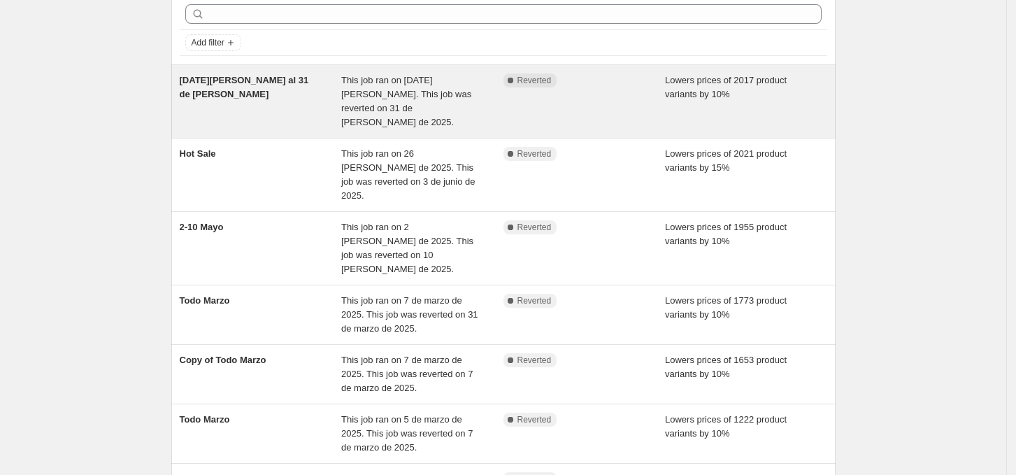
scroll to position [62, 0]
click at [341, 85] on div "4 de Julio al 31 de Julio" at bounding box center [261, 103] width 162 height 56
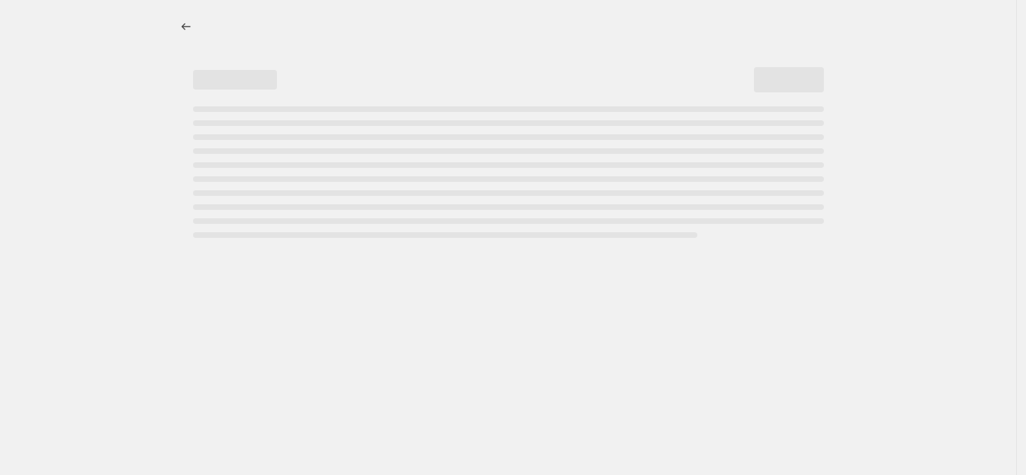
select select "percentage"
select select "collection"
select select "not_equal"
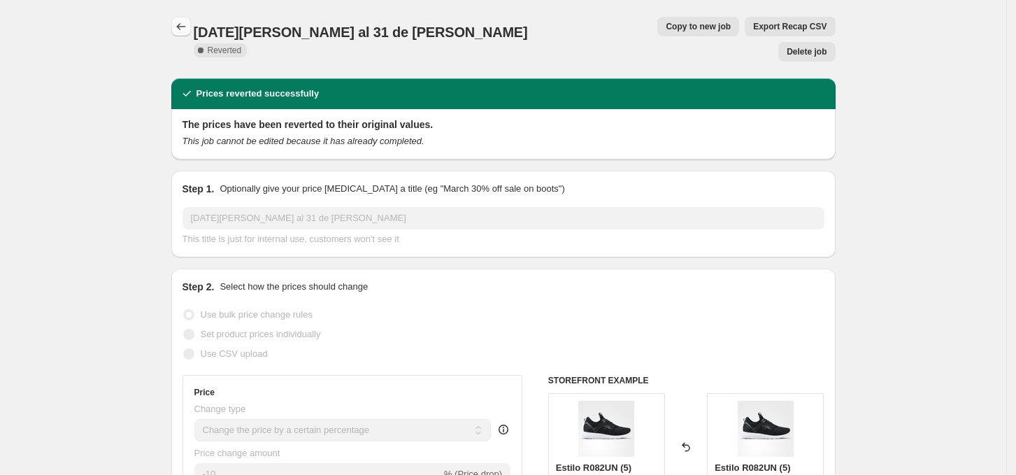
click at [180, 32] on icon "Price change jobs" at bounding box center [181, 27] width 14 height 14
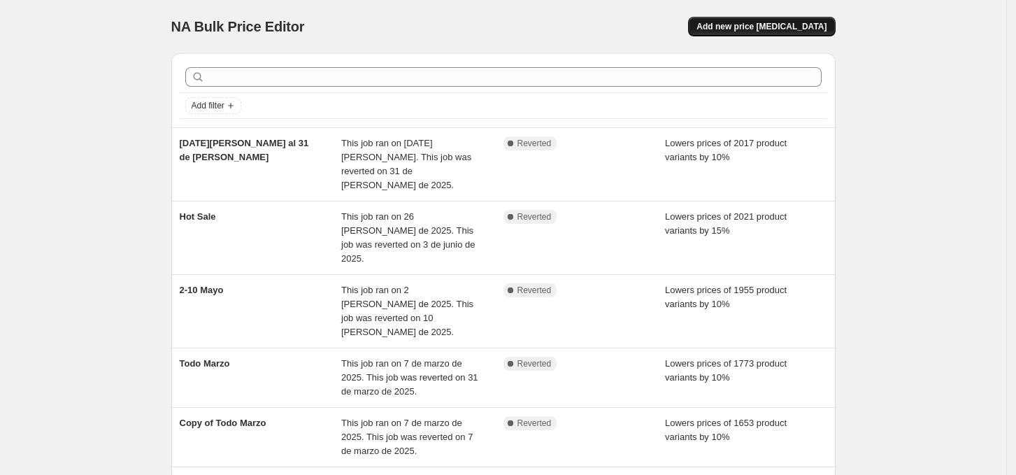
click at [758, 27] on span "Add new price change job" at bounding box center [762, 26] width 130 height 11
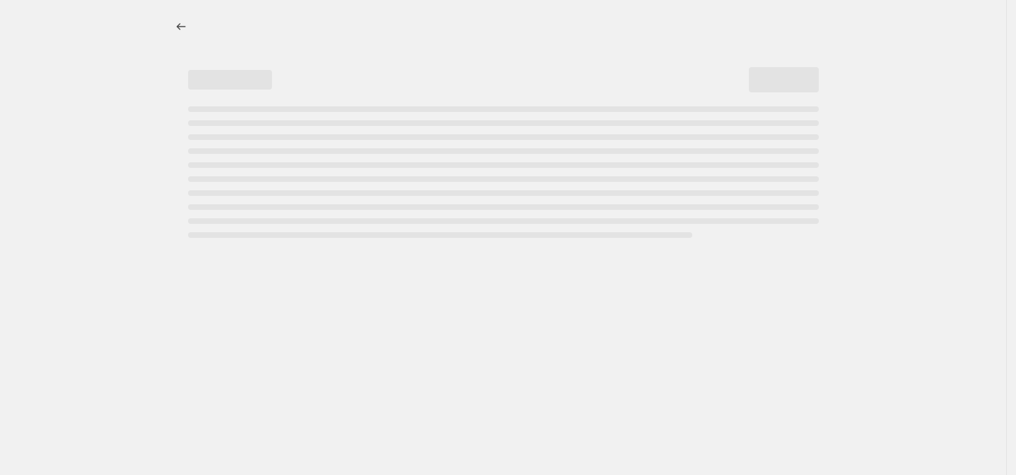
select select "percentage"
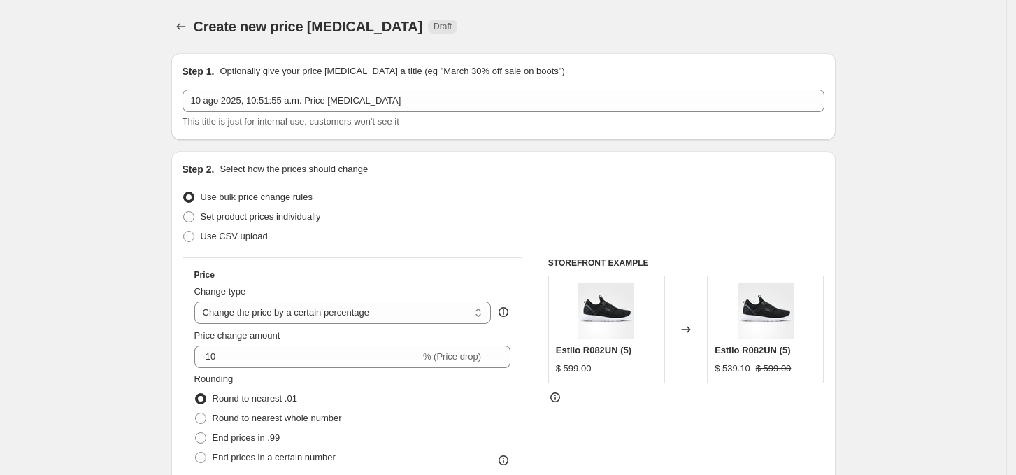
click at [414, 88] on div "Step 1. Optionally give your price change job a title (eg "March 30% off sale o…" at bounding box center [504, 96] width 642 height 64
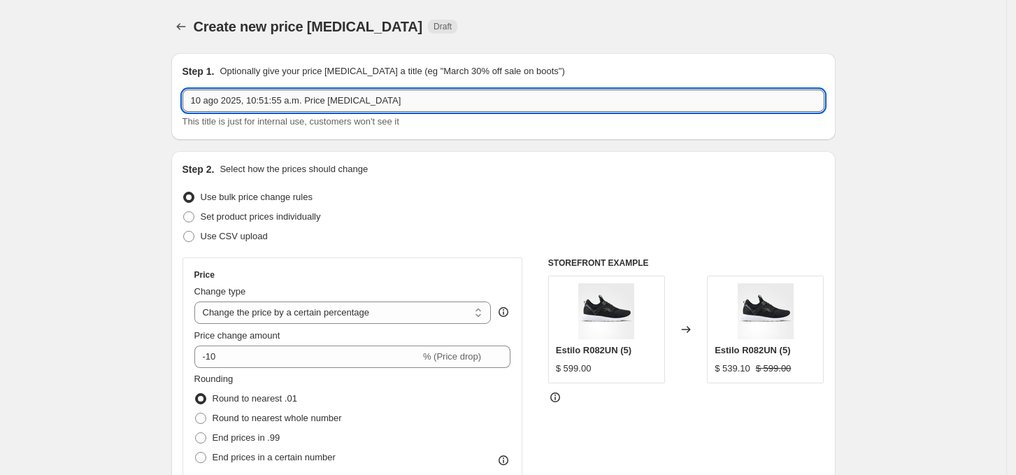
click at [392, 97] on input "10 ago 2025, 10:51:55 a.m. Price change job" at bounding box center [504, 101] width 642 height 22
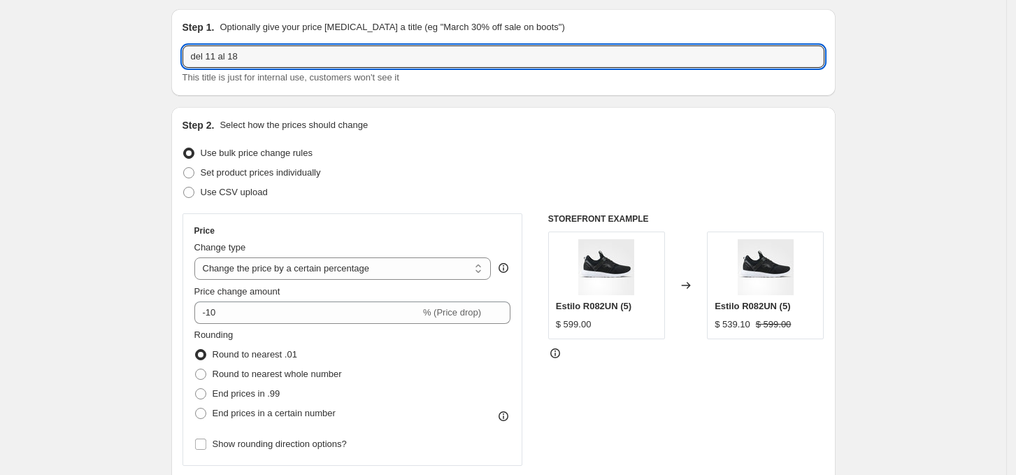
scroll to position [45, 0]
type input "del 11 al 18"
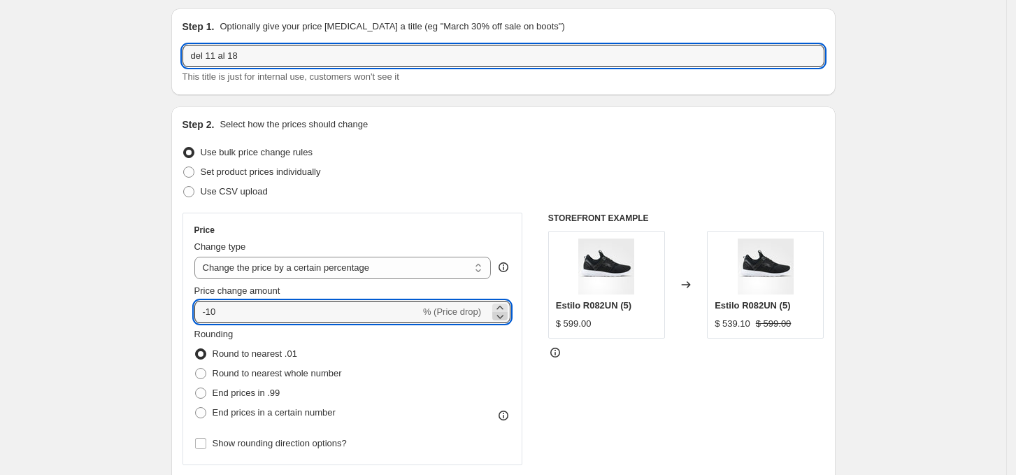
click at [504, 313] on icon at bounding box center [500, 316] width 14 height 14
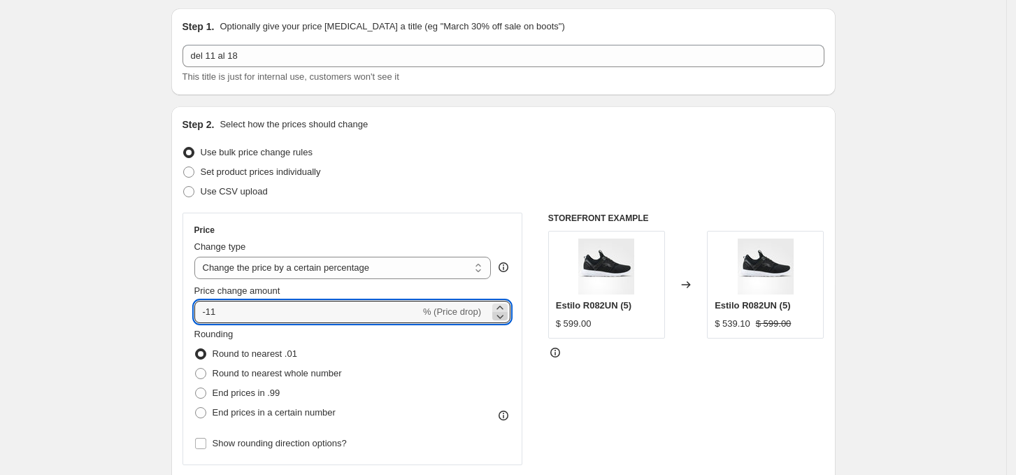
click at [504, 313] on icon at bounding box center [500, 316] width 14 height 14
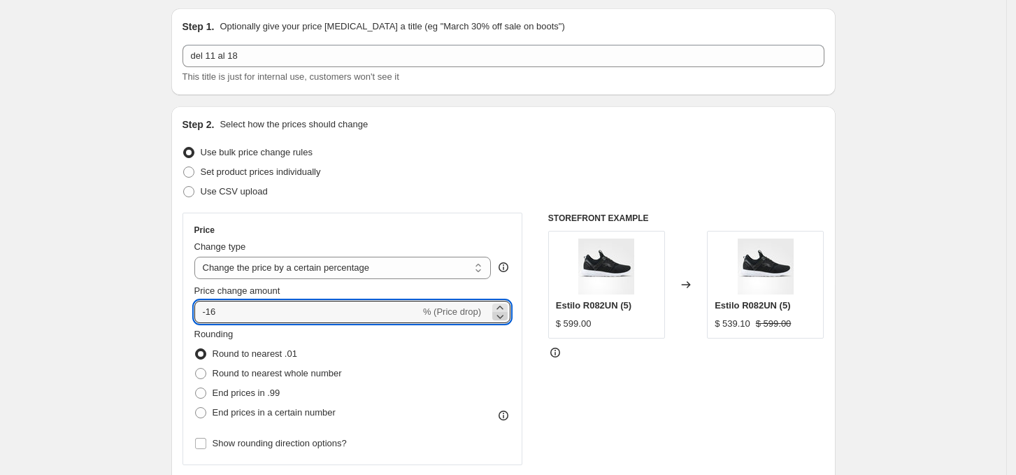
type input "-17"
click at [537, 355] on div "Price Change type Change the price to a certain amount Change the price by a ce…" at bounding box center [504, 384] width 642 height 343
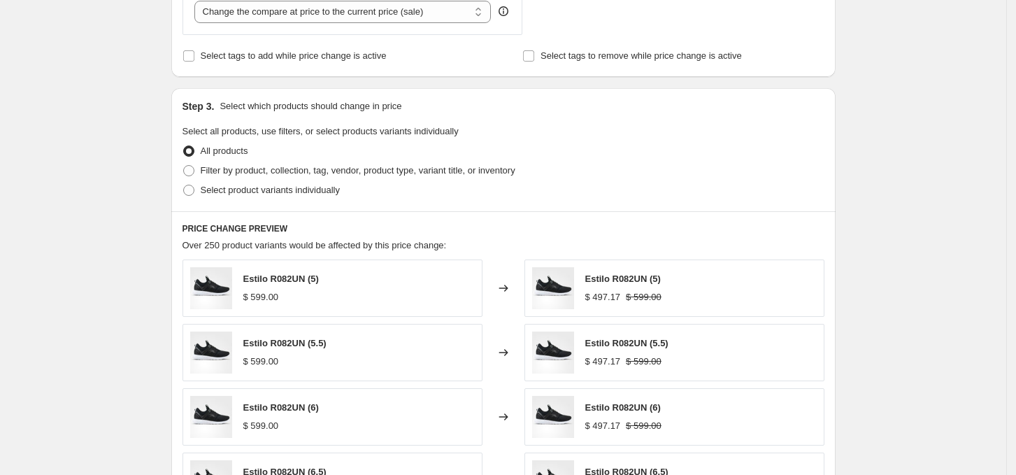
scroll to position [565, 0]
click at [233, 176] on span "Filter by product, collection, tag, vendor, product type, variant title, or inv…" at bounding box center [358, 171] width 315 height 10
click at [184, 166] on input "Filter by product, collection, tag, vendor, product type, variant title, or inv…" at bounding box center [183, 166] width 1 height 1
radio input "true"
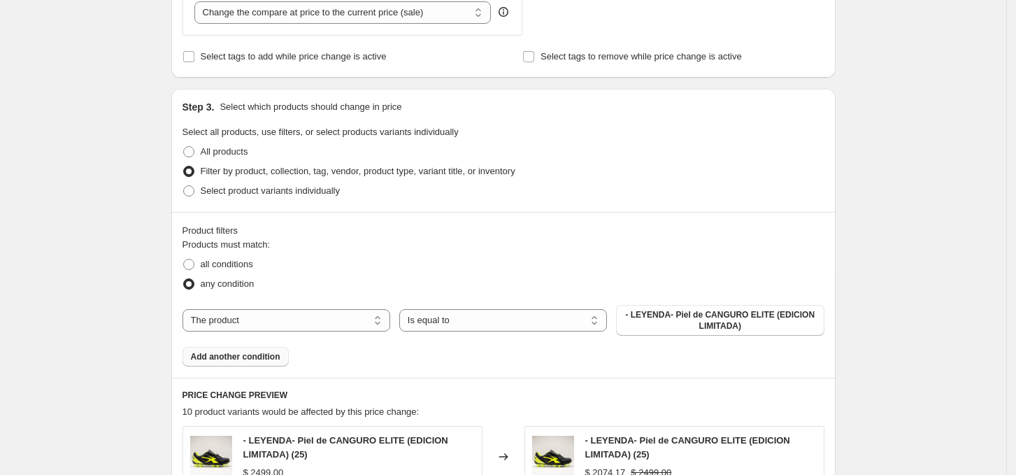
click at [234, 352] on span "Add another condition" at bounding box center [236, 356] width 90 height 11
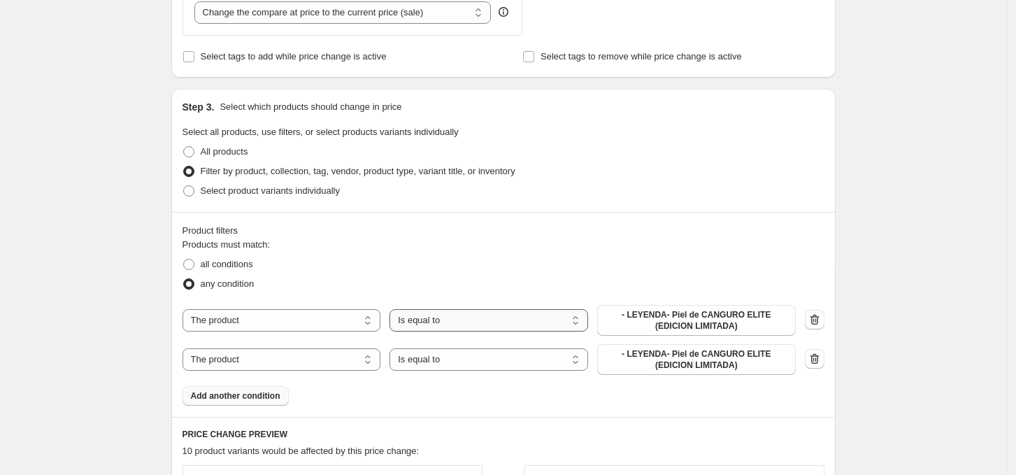
click at [414, 309] on select "Is equal to Is not equal to" at bounding box center [489, 320] width 199 height 22
click at [311, 308] on div "The product The product's collection The product's tag The product's vendor The…" at bounding box center [490, 320] width 614 height 31
click at [290, 319] on select "The product The product's collection The product's tag The product's vendor The…" at bounding box center [282, 320] width 199 height 22
select select "collection"
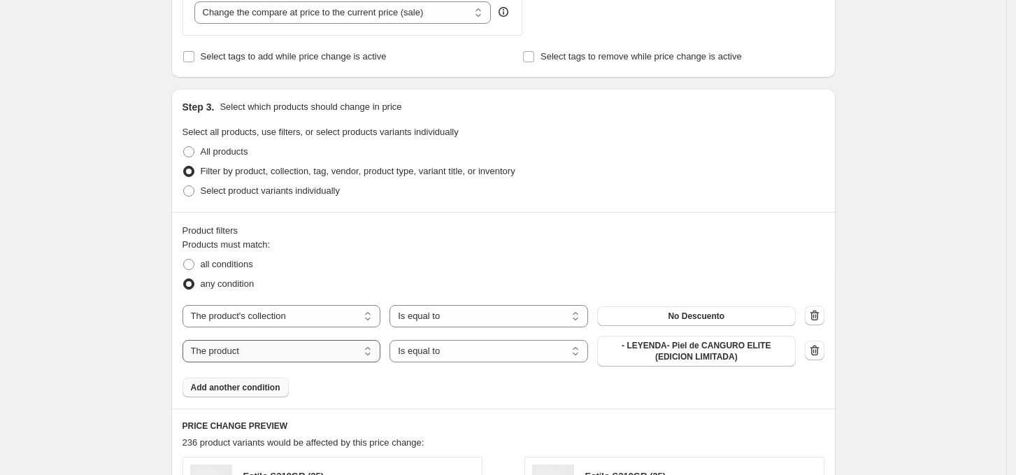
click at [348, 355] on select "The product The product's collection The product's tag The product's vendor The…" at bounding box center [282, 351] width 199 height 22
select select "collection"
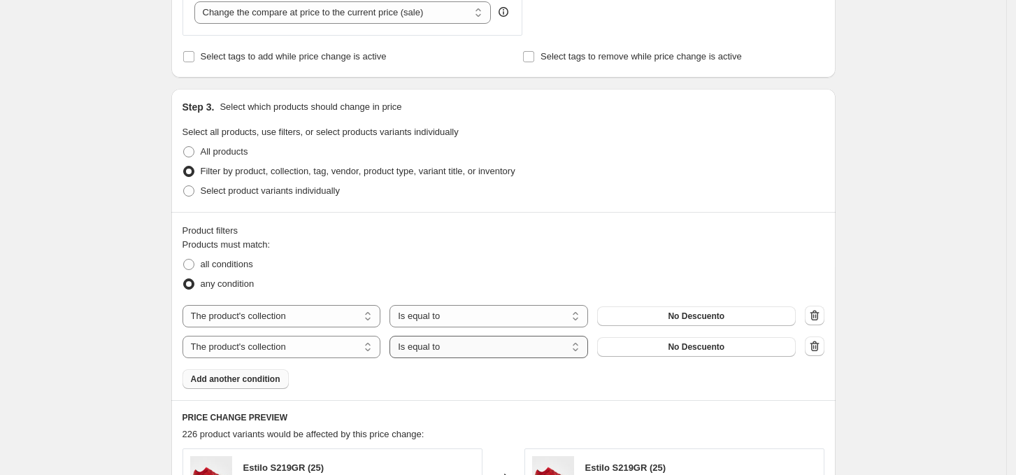
click at [475, 350] on select "Is equal to Is not equal to" at bounding box center [489, 347] width 199 height 22
click at [676, 343] on span "No Descuento" at bounding box center [696, 346] width 57 height 11
click at [639, 346] on button "No Descuento" at bounding box center [696, 347] width 199 height 20
click at [453, 344] on select "Is equal to Is not equal to" at bounding box center [489, 347] width 199 height 22
select select "not_equal"
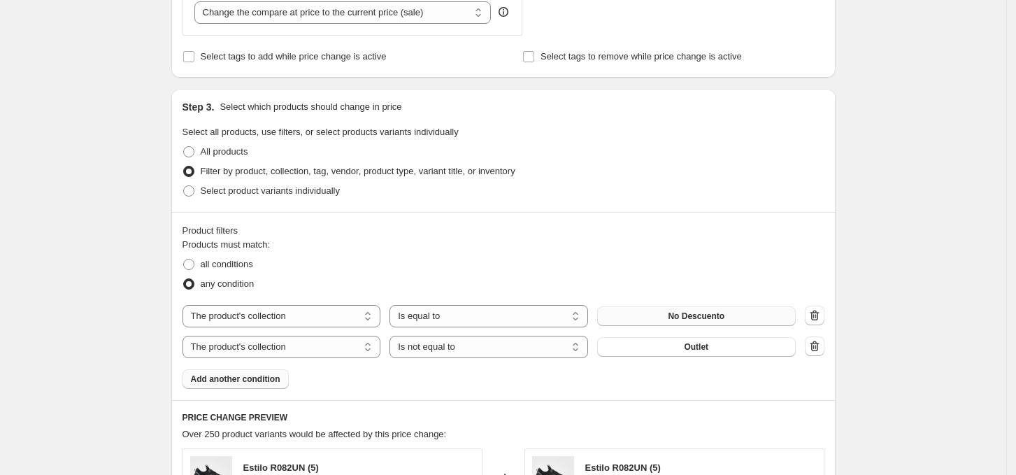
click at [668, 322] on button "No Descuento" at bounding box center [696, 316] width 199 height 20
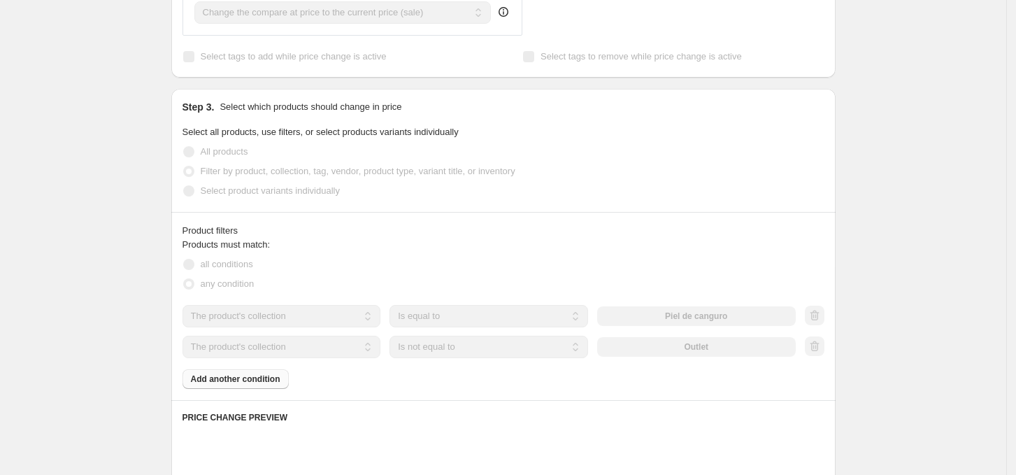
scroll to position [0, 0]
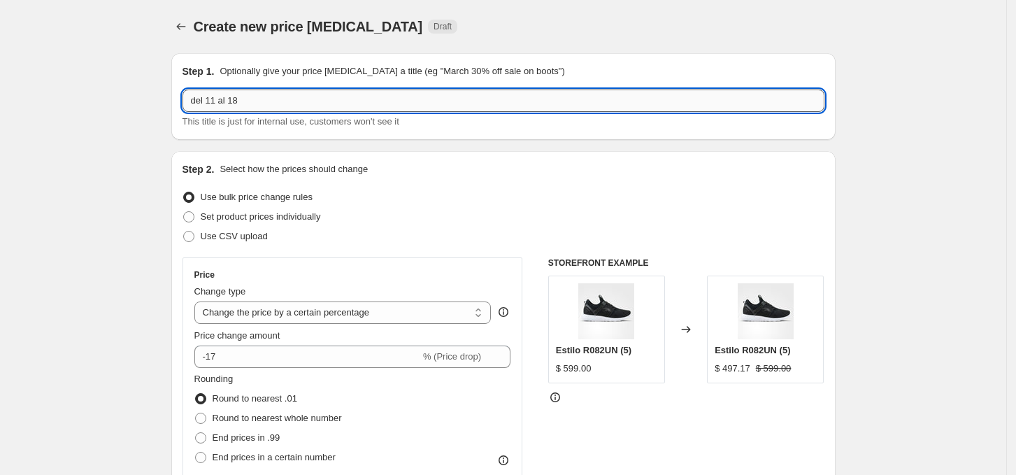
click at [316, 104] on input "del 11 al 18" at bounding box center [504, 101] width 642 height 22
type input "del 11 al 18 Piel de Canguro"
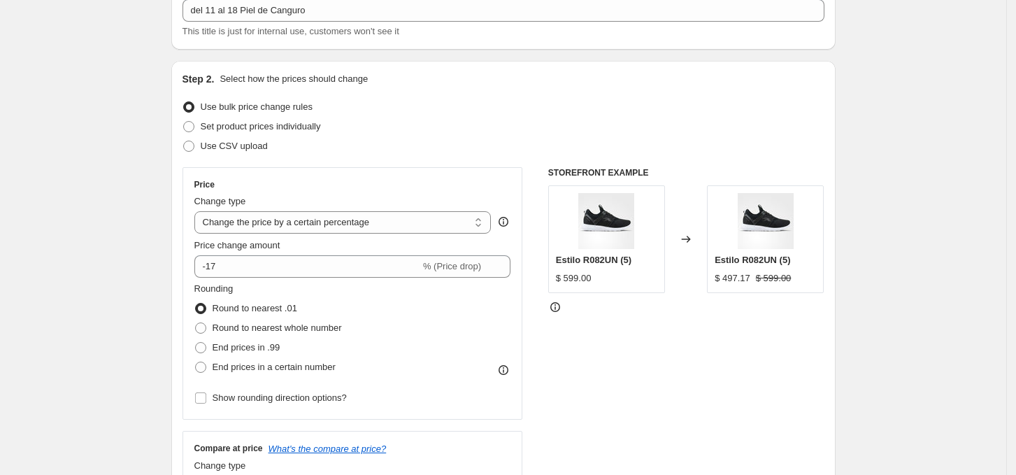
scroll to position [91, 0]
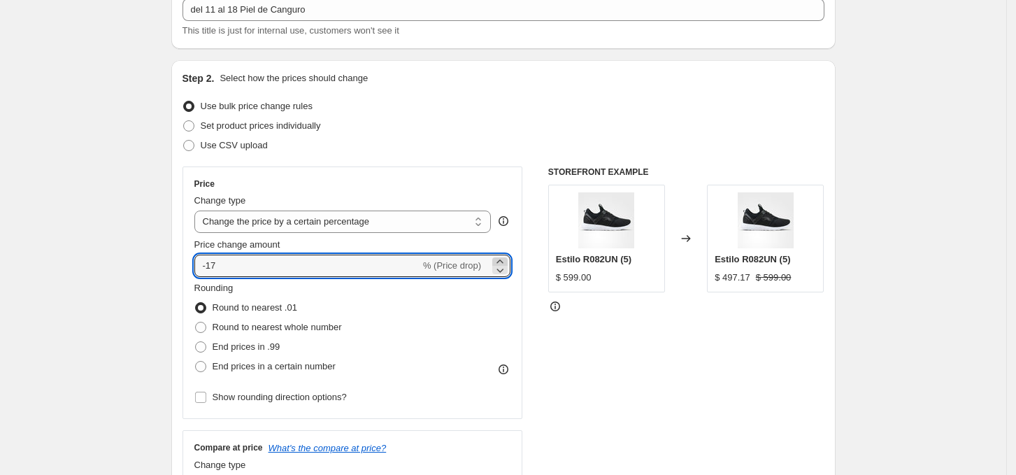
click at [507, 260] on icon at bounding box center [500, 262] width 14 height 14
click at [507, 258] on icon at bounding box center [500, 262] width 14 height 14
click at [503, 269] on icon at bounding box center [500, 271] width 7 height 4
type input "-15"
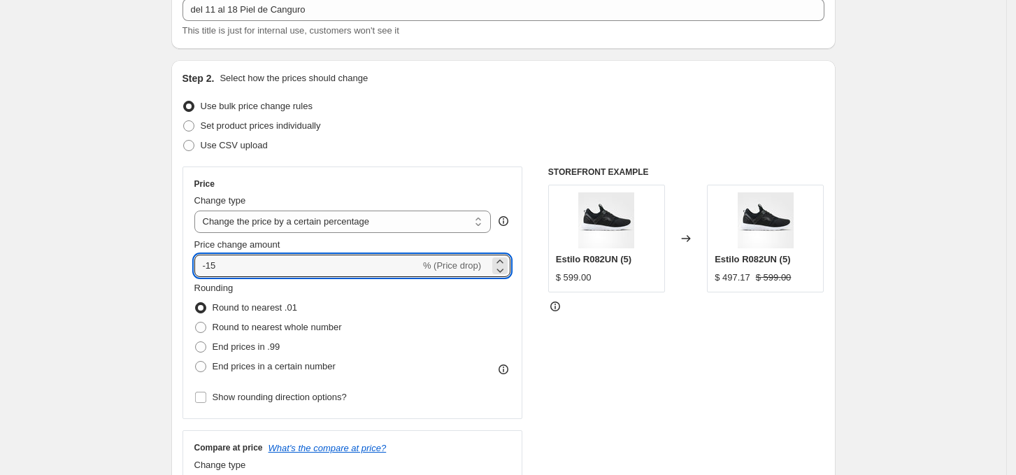
click at [652, 336] on div "STOREFRONT EXAMPLE Estilo R082UN (5) $ 599.00 Changed to Estilo R082UN (5) $ 49…" at bounding box center [686, 337] width 276 height 343
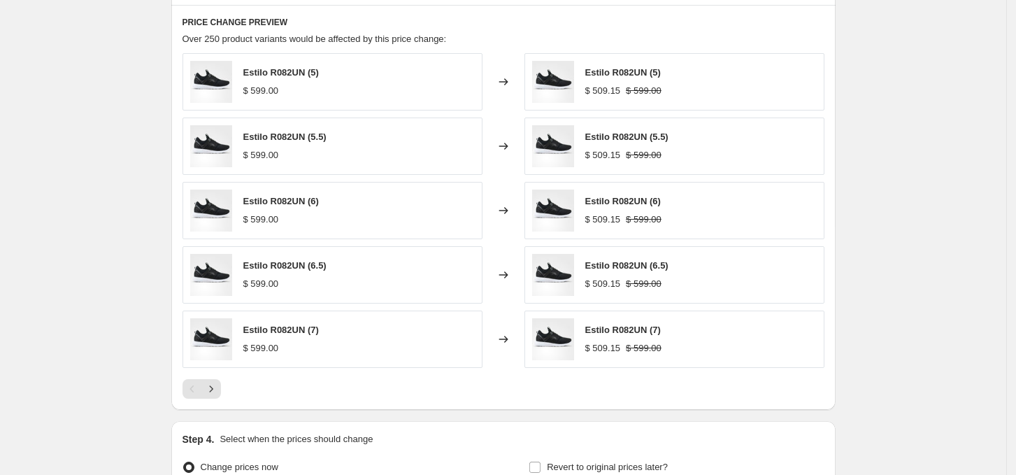
scroll to position [1111, 0]
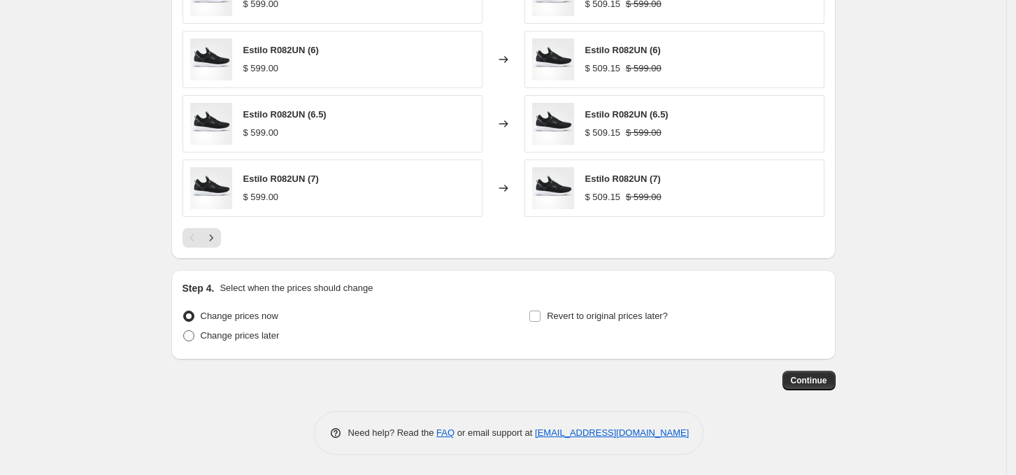
click at [257, 335] on span "Change prices later" at bounding box center [240, 335] width 79 height 10
click at [184, 331] on input "Change prices later" at bounding box center [183, 330] width 1 height 1
radio input "true"
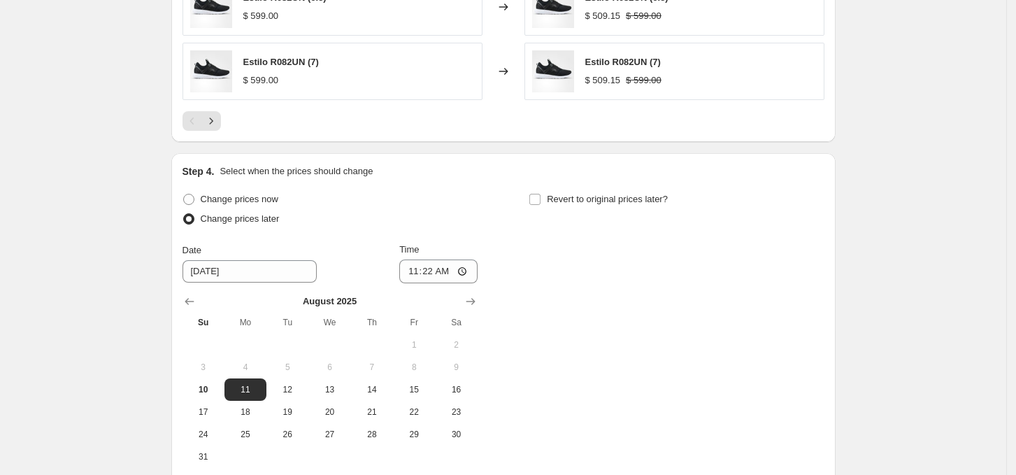
scroll to position [1240, 0]
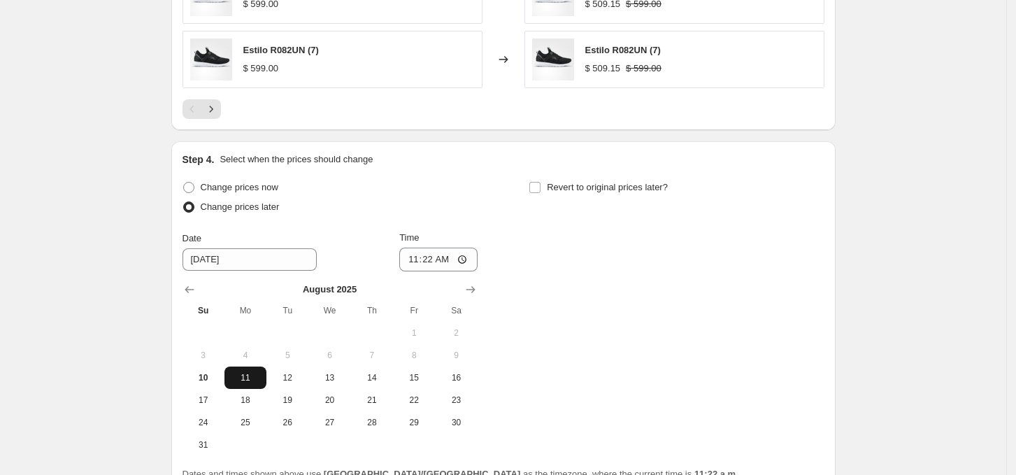
click at [246, 376] on span "11" at bounding box center [245, 377] width 31 height 11
click at [411, 255] on input "11:22" at bounding box center [438, 260] width 78 height 24
type input "00:00"
click at [610, 280] on div "Change prices now Change prices later Date 8/11/2025 Time 00:00 August 2025 Su …" at bounding box center [504, 317] width 642 height 278
click at [541, 192] on input "Revert to original prices later?" at bounding box center [535, 187] width 11 height 11
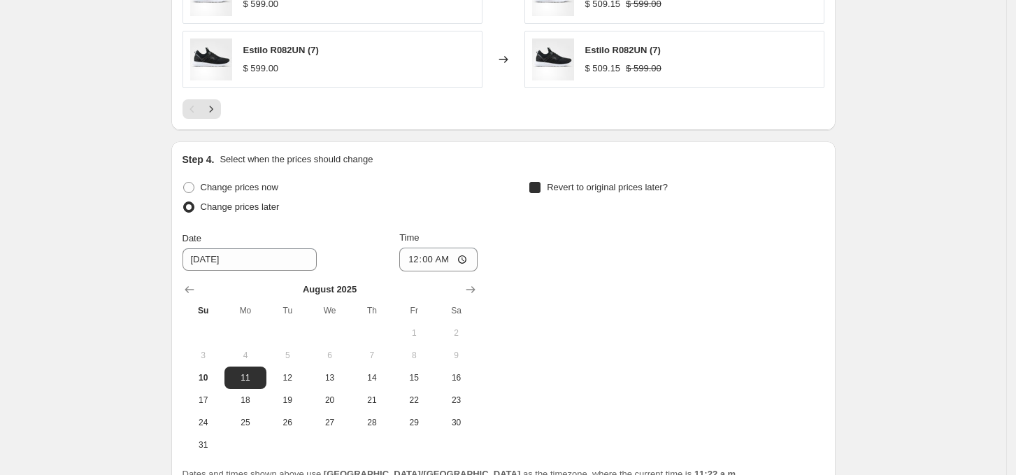
checkbox input "true"
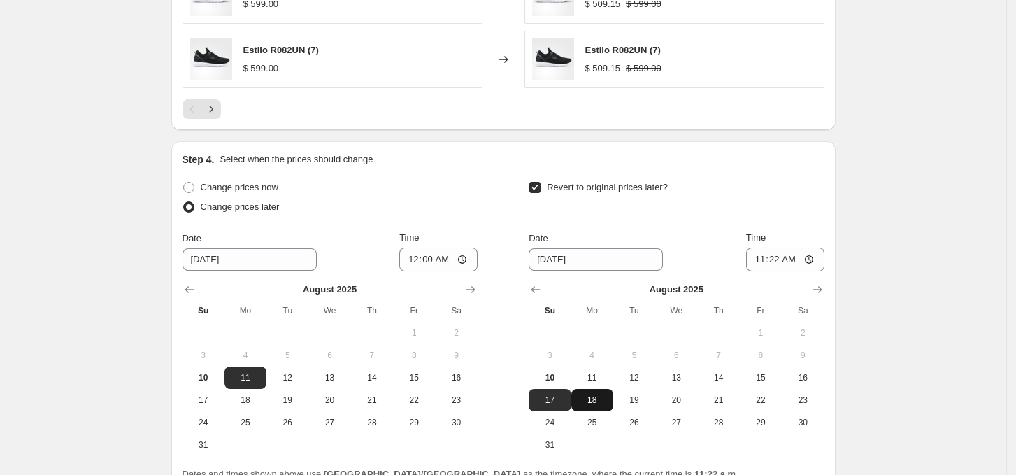
click at [607, 399] on span "18" at bounding box center [592, 400] width 31 height 11
type input "8/18/2025"
click at [753, 262] on input "11:22" at bounding box center [785, 260] width 78 height 24
type input "23:59"
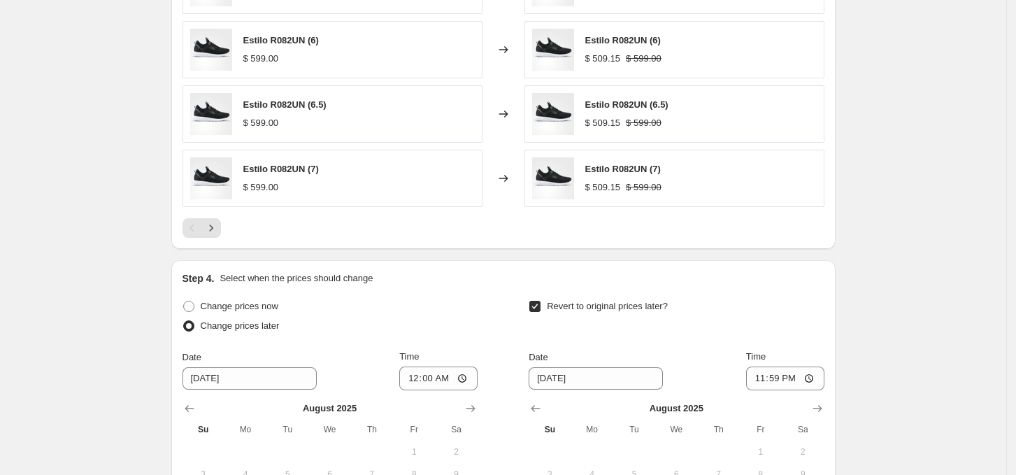
scroll to position [1373, 0]
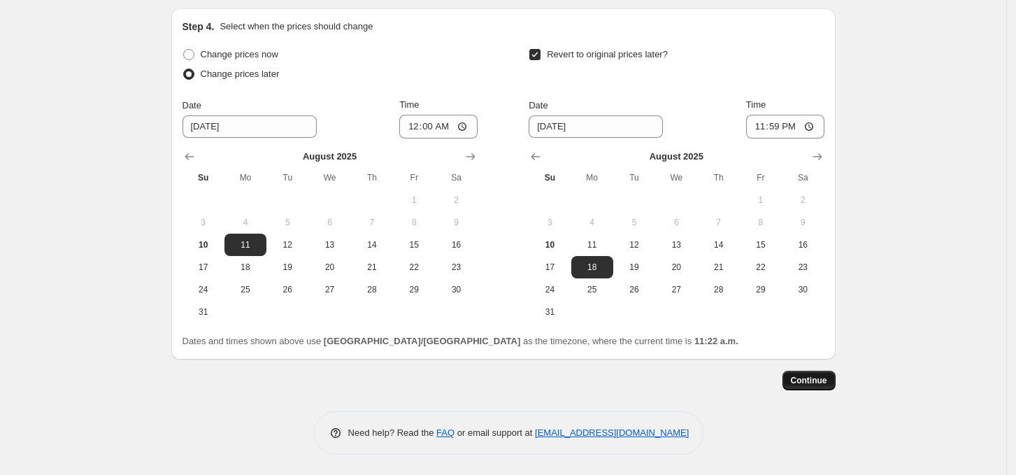
click at [828, 377] on span "Continue" at bounding box center [809, 380] width 36 height 11
click at [832, 377] on button "Continue" at bounding box center [809, 381] width 53 height 20
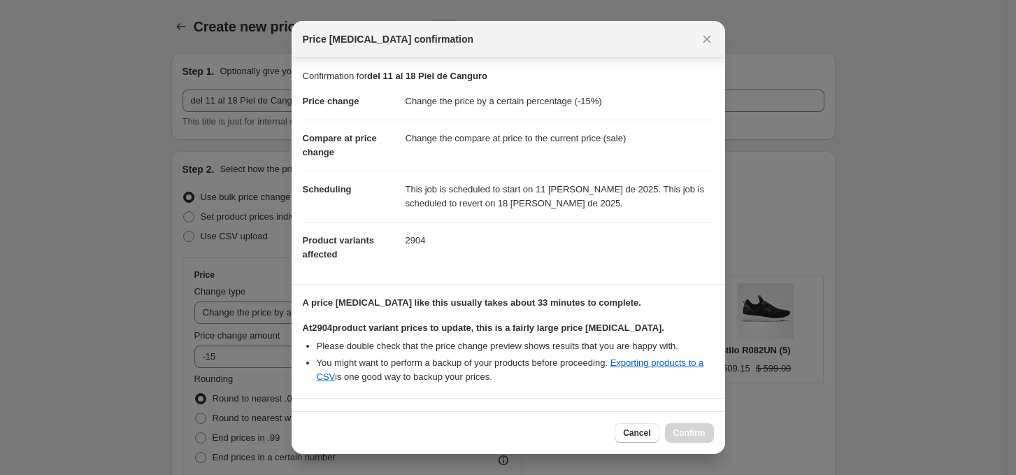
scroll to position [101, 0]
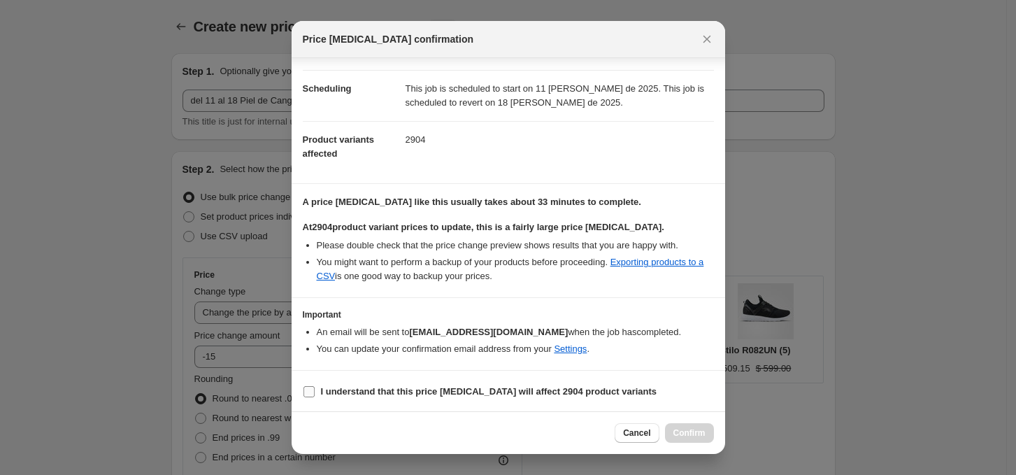
click at [388, 388] on b "I understand that this price change job will affect 2904 product variants" at bounding box center [489, 391] width 336 height 10
click at [315, 388] on input "I understand that this price change job will affect 2904 product variants" at bounding box center [309, 391] width 11 height 11
checkbox input "true"
click at [697, 428] on span "Confirm" at bounding box center [690, 432] width 32 height 11
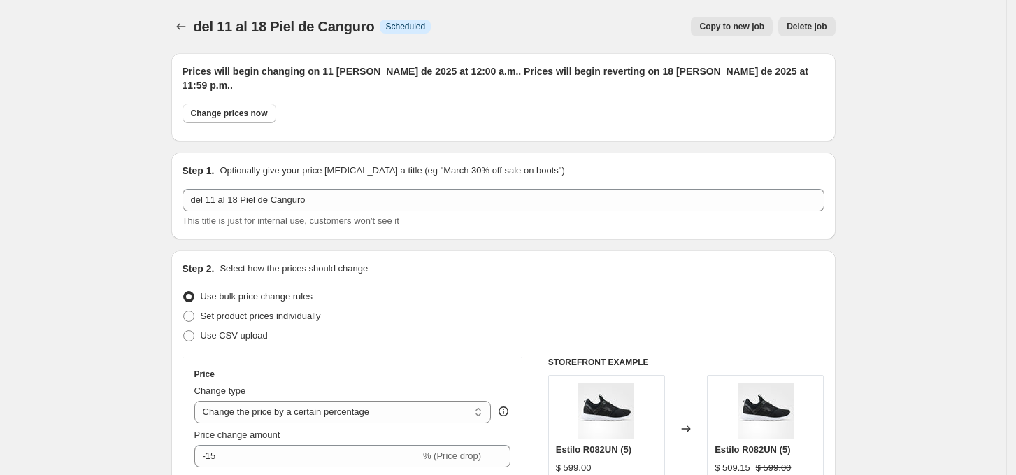
click at [739, 22] on span "Copy to new job" at bounding box center [732, 26] width 65 height 11
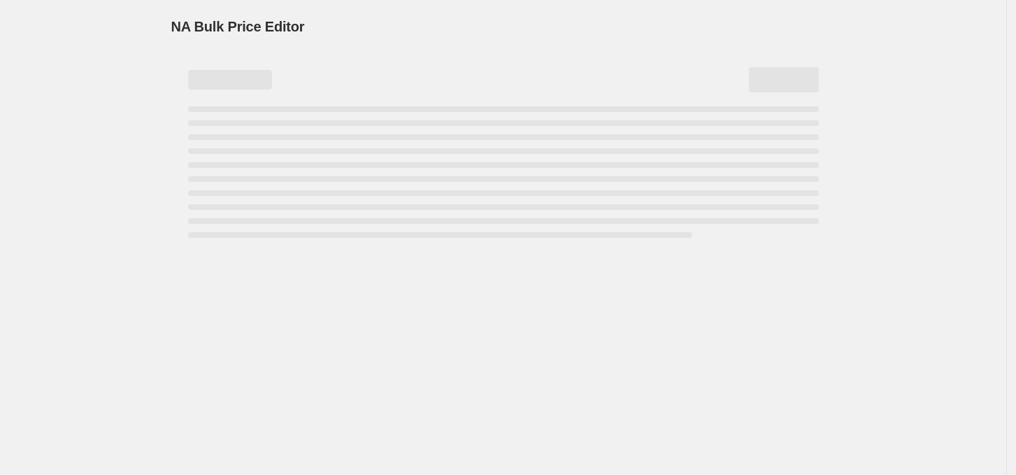
select select "percentage"
select select "collection"
select select "not_equal"
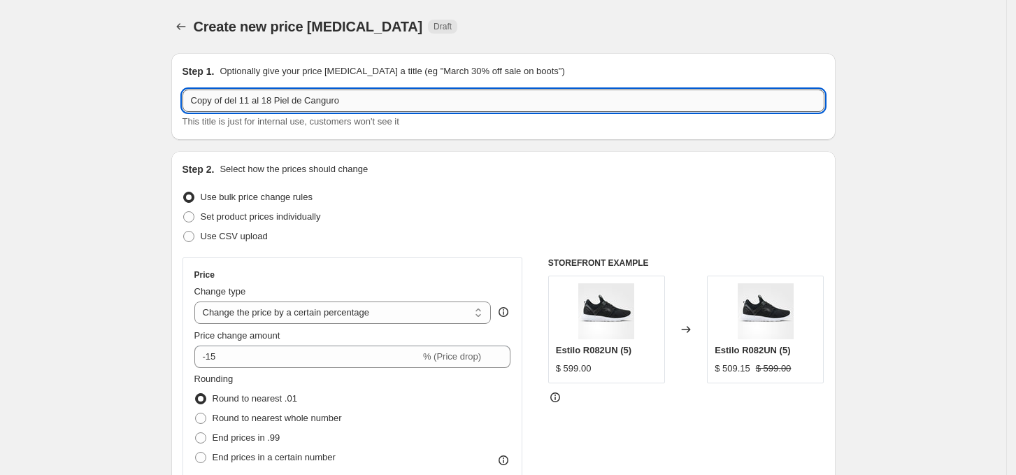
click at [209, 101] on input "Copy of del 11 al 18 Piel de Canguro" at bounding box center [504, 101] width 642 height 22
click at [297, 108] on input "Del 11 al 18 Piel de Canguro" at bounding box center [504, 101] width 642 height 22
type input "Del 11 al 18 Todo Calzado"
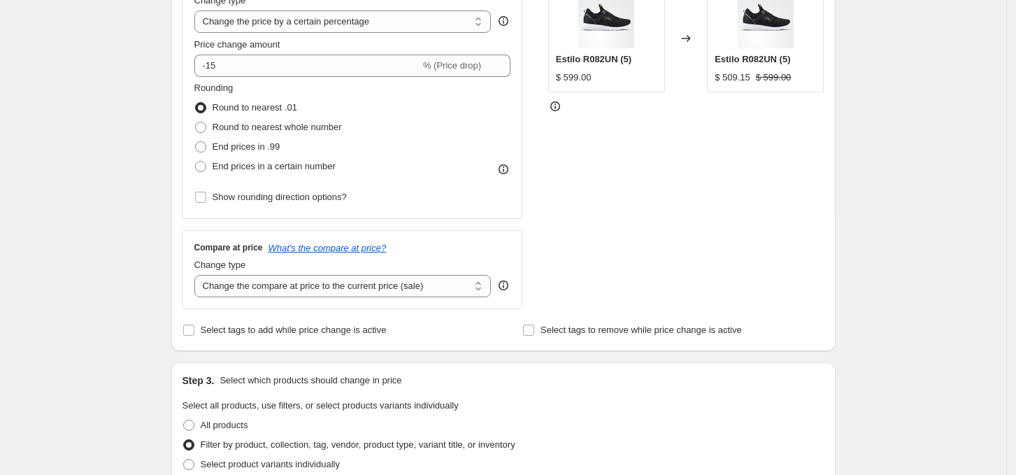
scroll to position [292, 0]
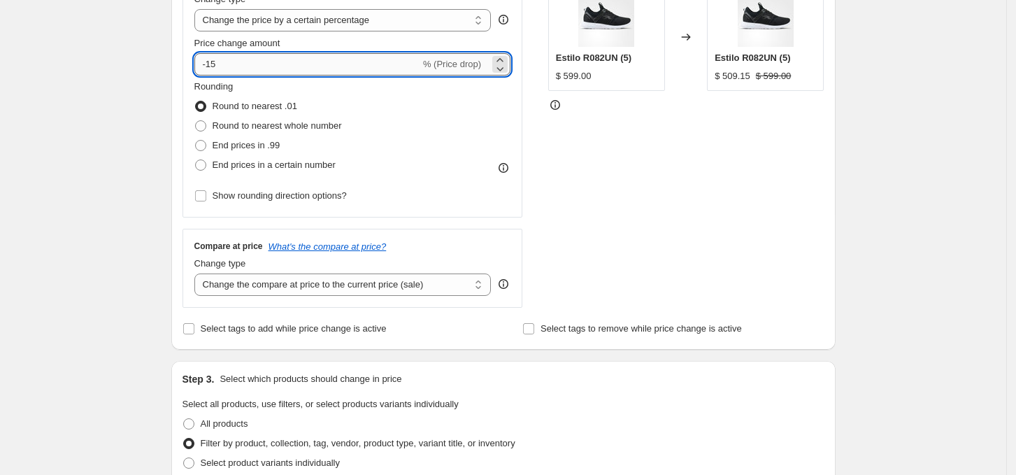
click at [383, 69] on input "-15" at bounding box center [307, 64] width 226 height 22
type input "-10"
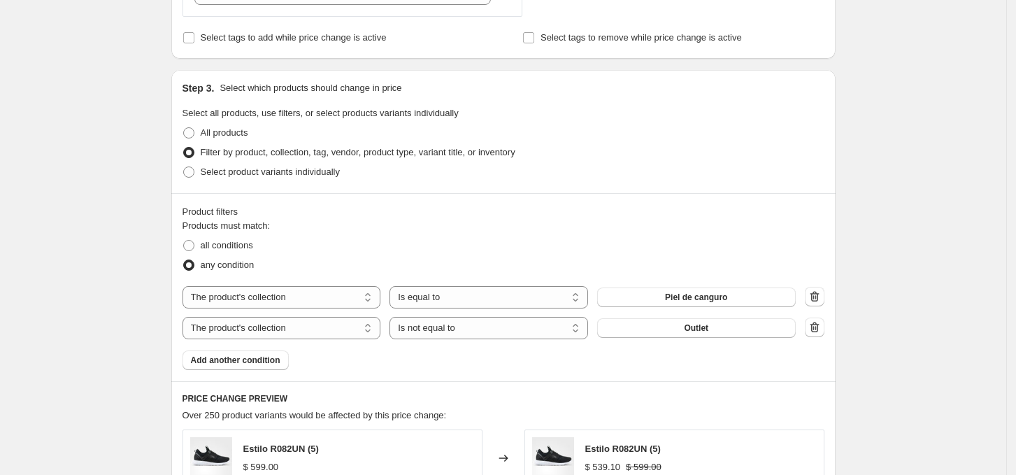
scroll to position [587, 0]
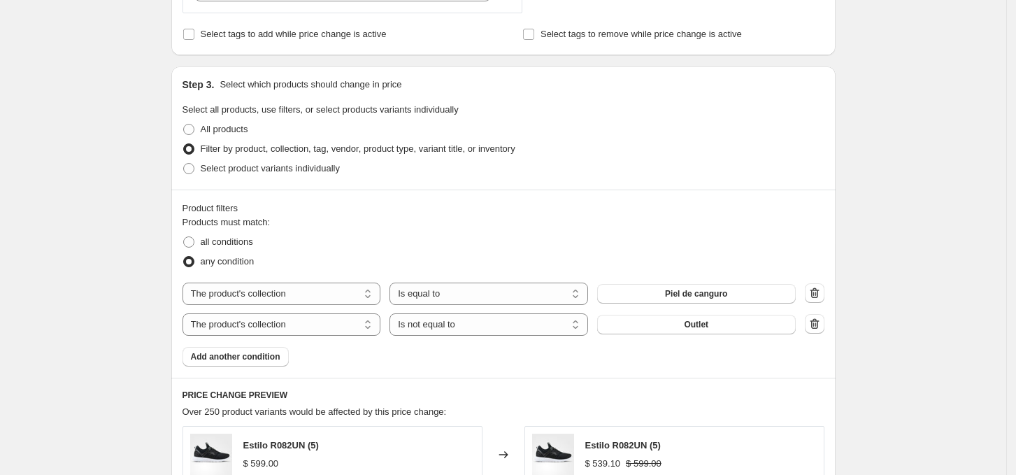
click at [469, 305] on div "The product The product's collection The product's tag The product's vendor The…" at bounding box center [504, 309] width 642 height 53
click at [436, 295] on select "Is equal to Is not equal to" at bounding box center [489, 294] width 199 height 22
select select "not_equal"
click at [281, 359] on span "Add another condition" at bounding box center [236, 356] width 90 height 11
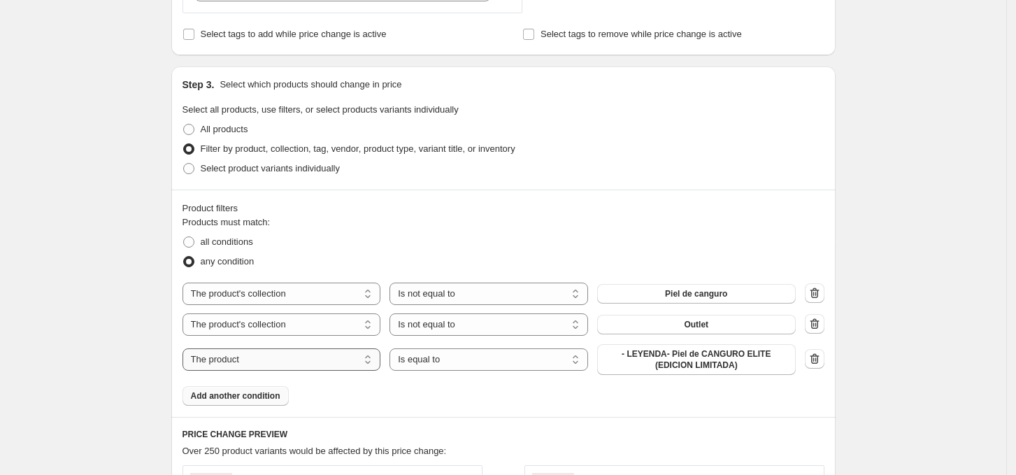
click at [324, 360] on select "The product The product's collection The product's tag The product's vendor The…" at bounding box center [282, 359] width 199 height 22
select select "collection"
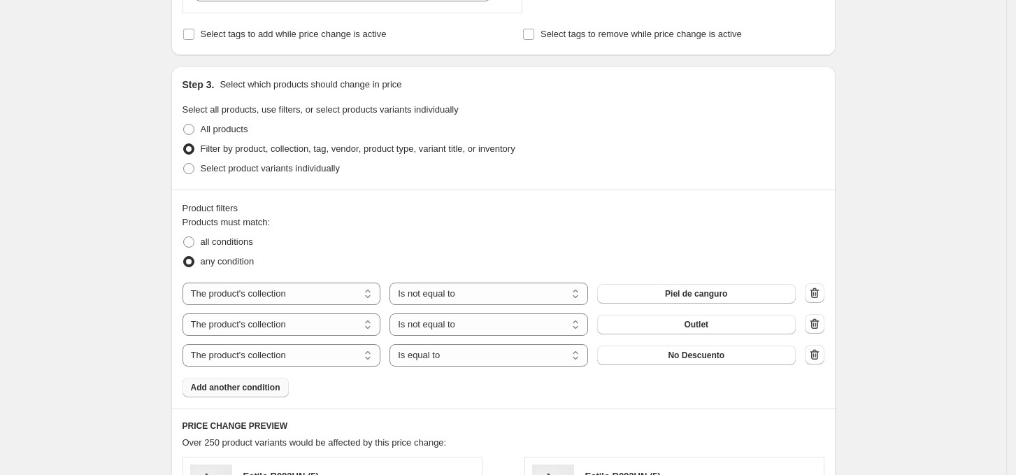
click at [694, 361] on span "No Descuento" at bounding box center [696, 355] width 57 height 11
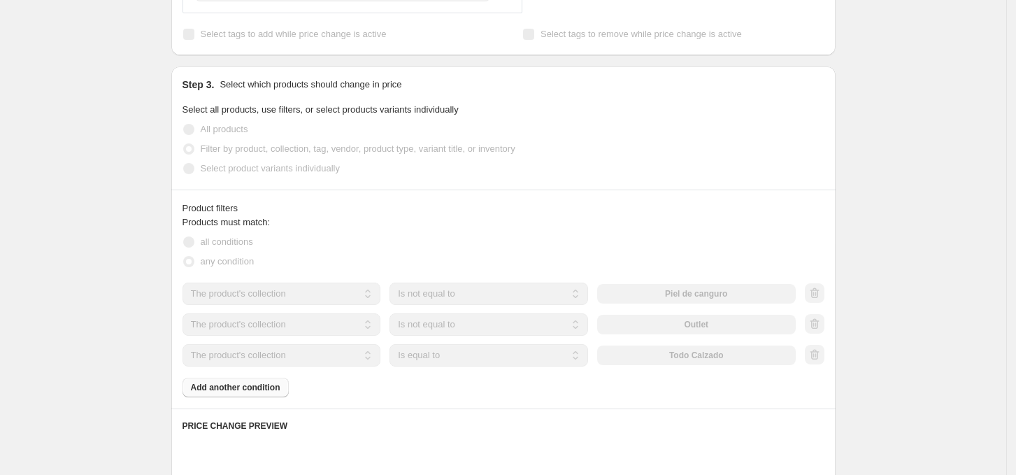
click at [867, 364] on div "Create new price change job. This page is ready Create new price change job Dra…" at bounding box center [503, 221] width 1007 height 1617
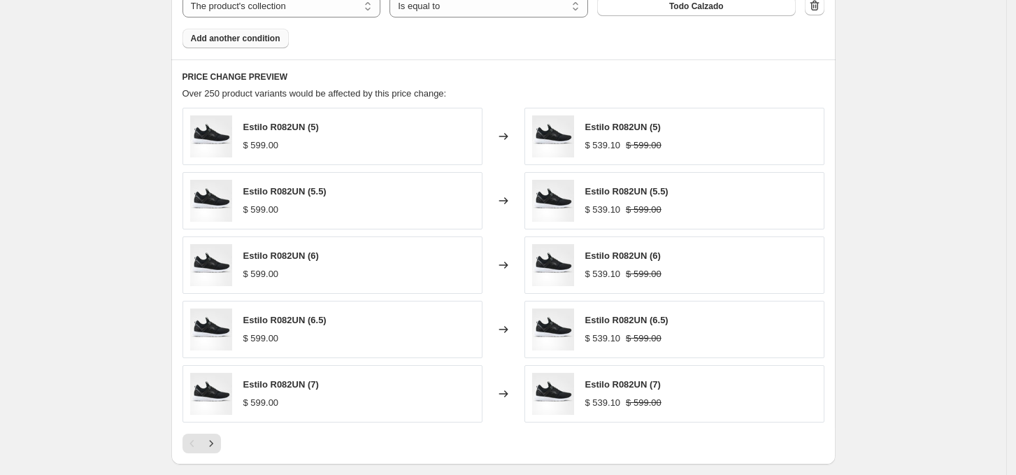
scroll to position [1142, 0]
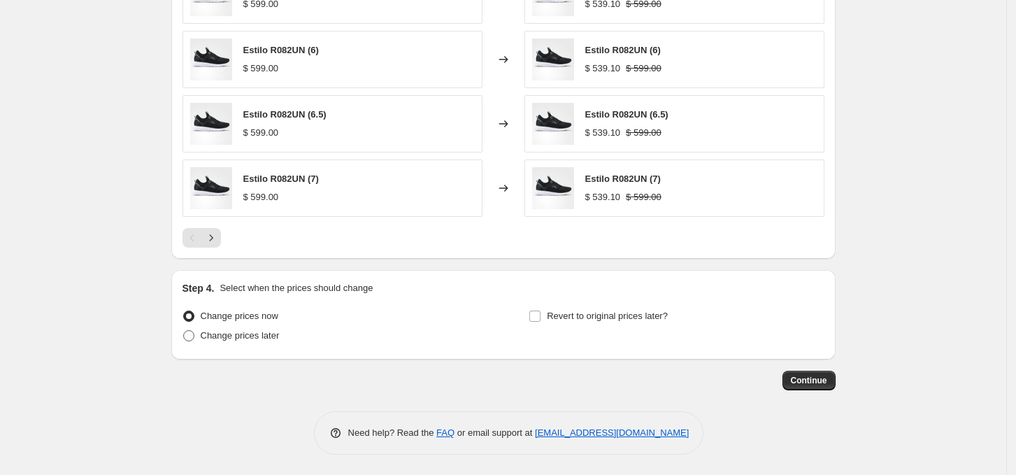
click at [241, 339] on span "Change prices later" at bounding box center [240, 335] width 79 height 10
click at [184, 331] on input "Change prices later" at bounding box center [183, 330] width 1 height 1
radio input "true"
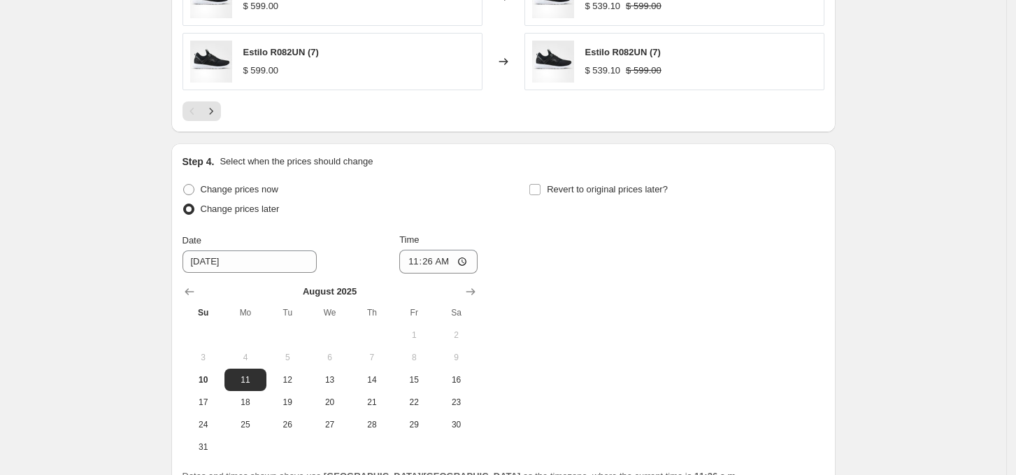
scroll to position [1269, 0]
click at [425, 260] on input "11:26" at bounding box center [438, 261] width 78 height 24
click at [407, 265] on input "11:26" at bounding box center [438, 261] width 78 height 24
type input "00:00"
click at [563, 348] on div "Change prices now Change prices later Date 8/11/2025 Time 00:00 August 2025 Su …" at bounding box center [504, 318] width 642 height 278
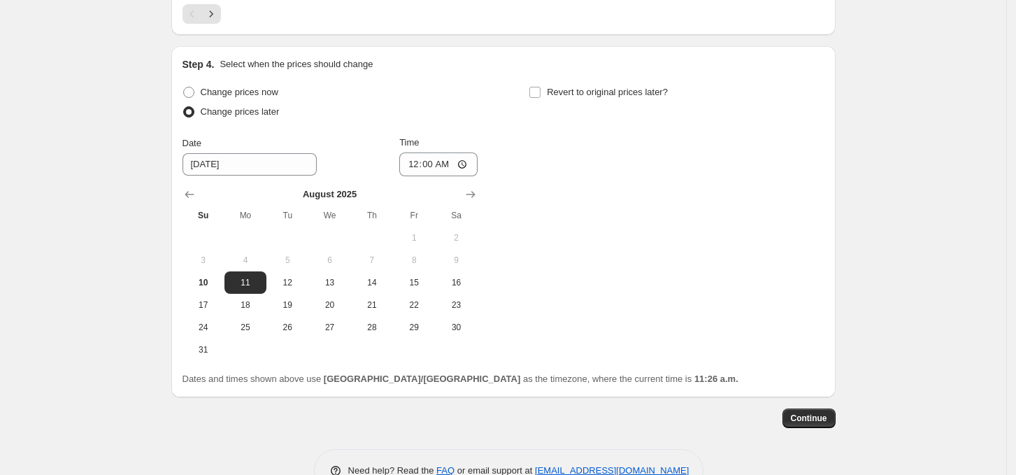
scroll to position [1367, 0]
click at [541, 85] on input "Revert to original prices later?" at bounding box center [535, 90] width 11 height 11
checkbox input "true"
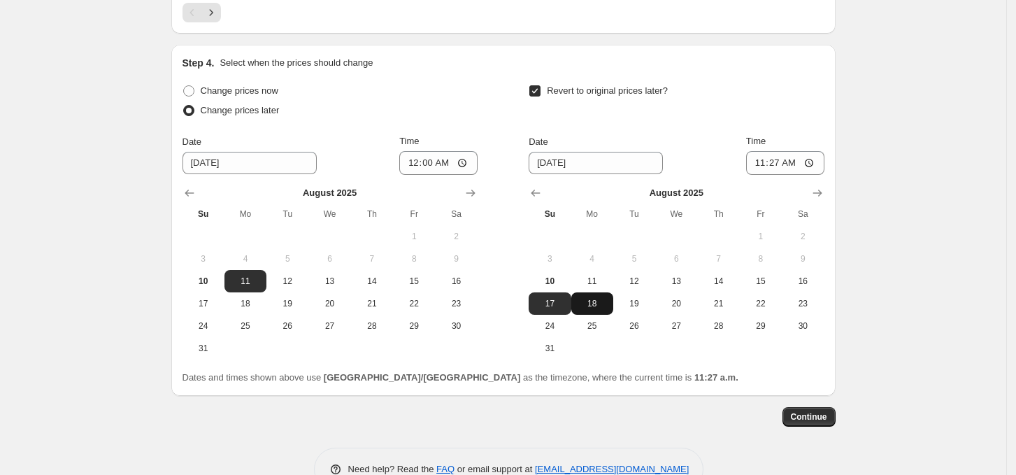
click at [599, 298] on span "18" at bounding box center [592, 303] width 31 height 11
type input "8/18/2025"
click at [750, 164] on input "11:27" at bounding box center [785, 163] width 78 height 24
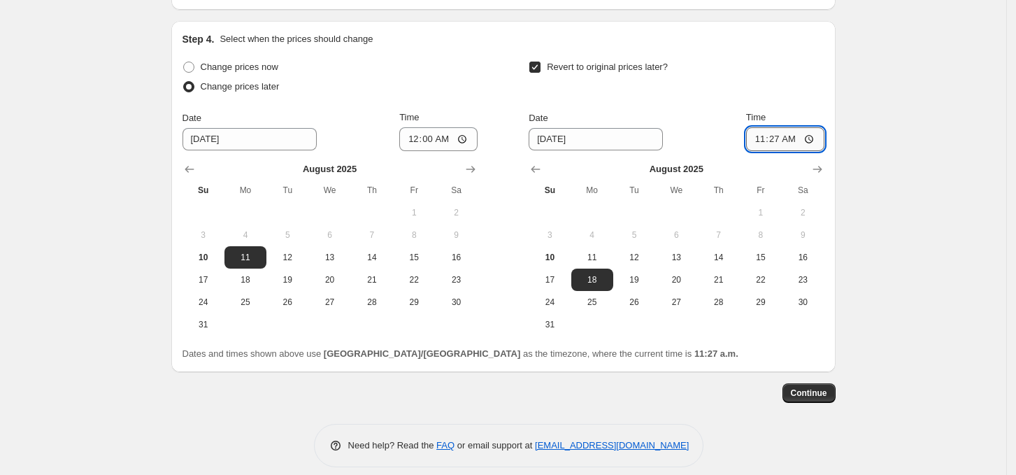
scroll to position [1403, 0]
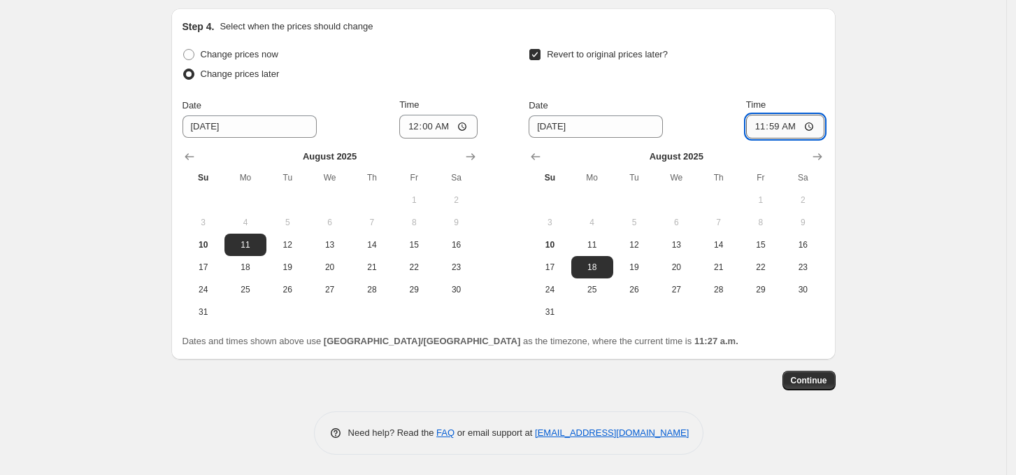
type input "23:59"
click at [812, 375] on span "Continue" at bounding box center [809, 380] width 36 height 11
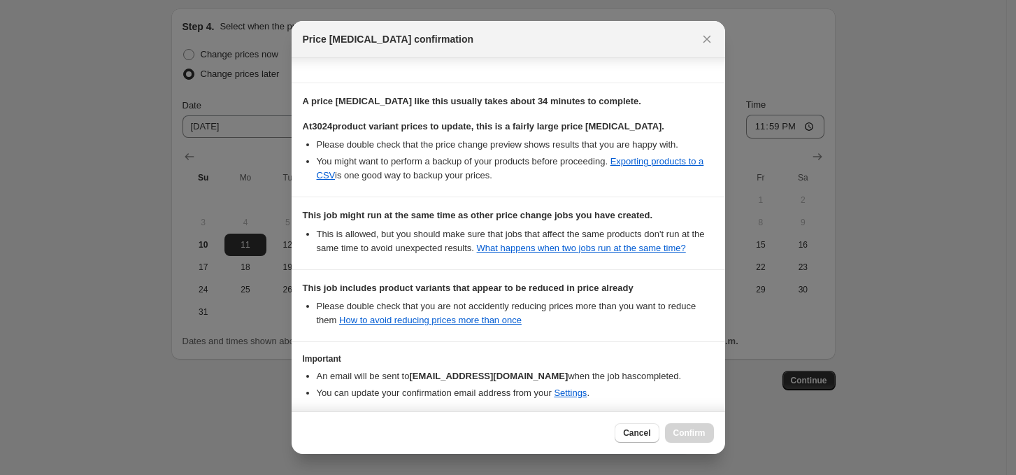
scroll to position [274, 0]
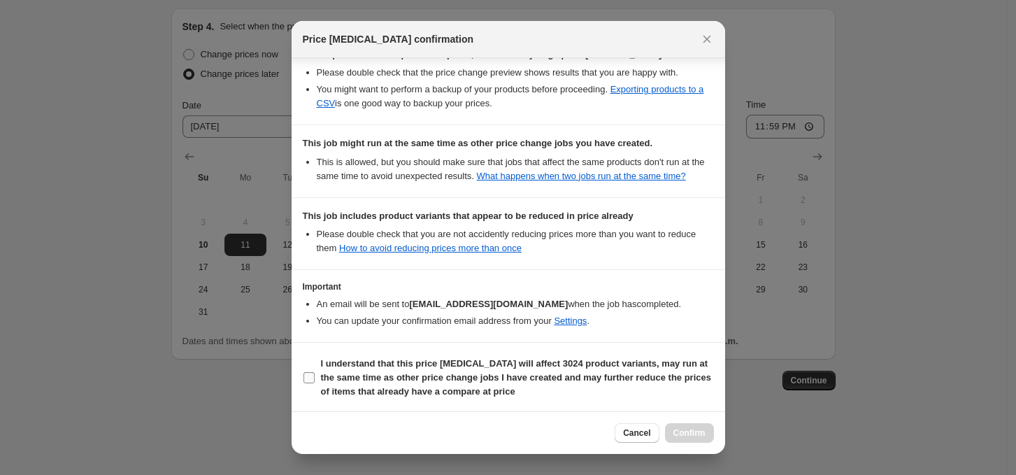
click at [439, 364] on b "I understand that this price change job will affect 3024 product variants, may …" at bounding box center [516, 377] width 390 height 38
click at [315, 372] on input "I understand that this price change job will affect 3024 product variants, may …" at bounding box center [309, 377] width 11 height 11
checkbox input "true"
click at [681, 430] on span "Confirm" at bounding box center [690, 432] width 32 height 11
